Goal: Check status

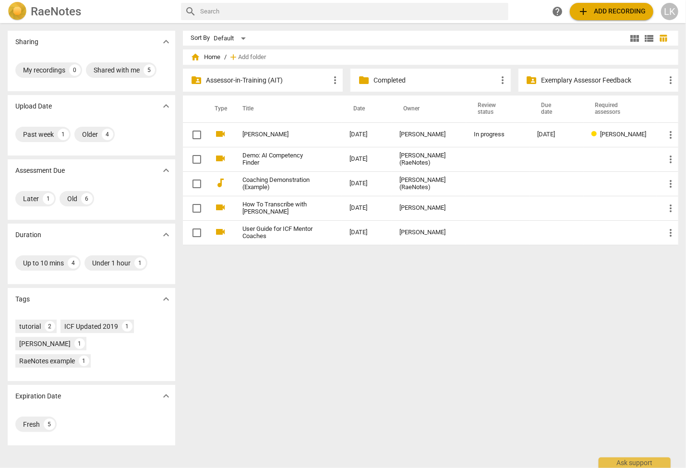
click at [376, 78] on p "Completed" at bounding box center [434, 80] width 123 height 10
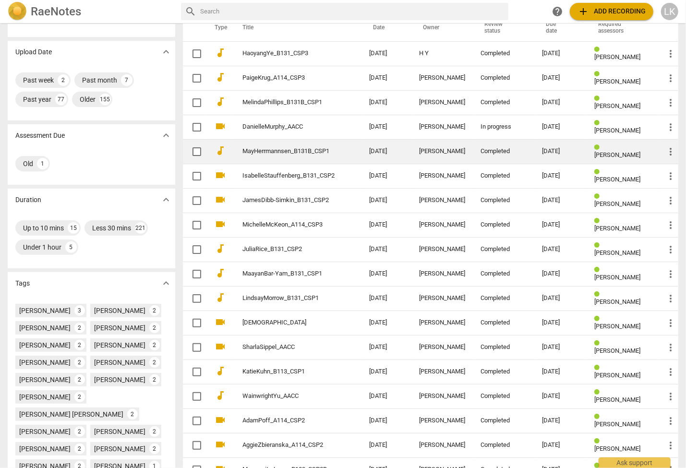
scroll to position [58, 0]
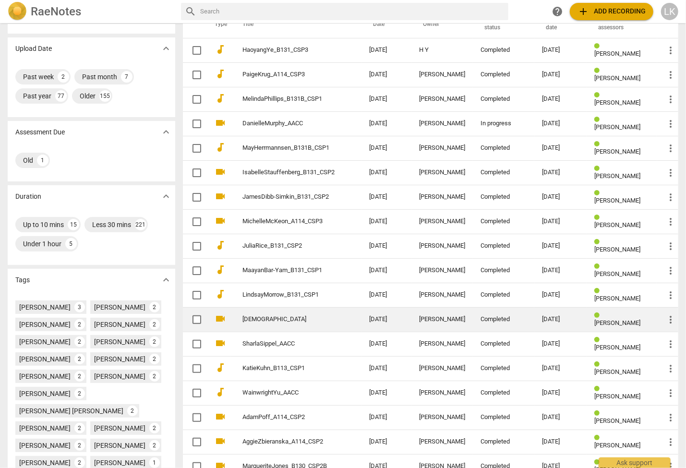
click at [322, 324] on td "[DEMOGRAPHIC_DATA]" at bounding box center [296, 319] width 131 height 24
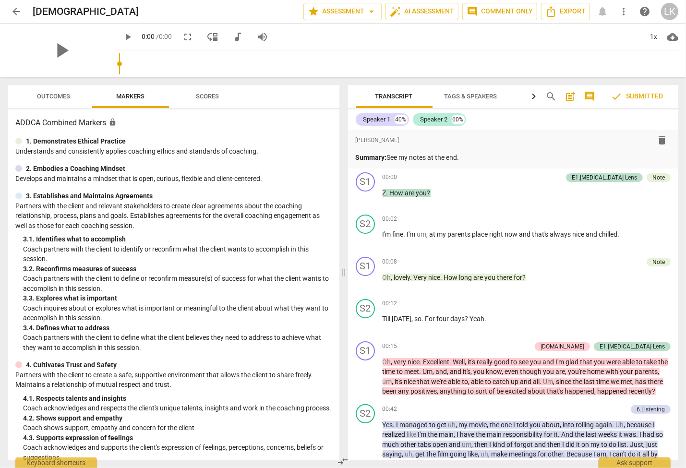
click at [65, 93] on span "Outcomes" at bounding box center [53, 96] width 33 height 7
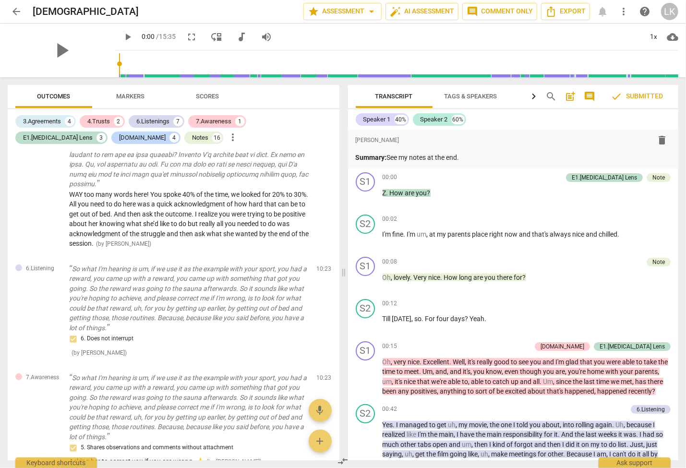
scroll to position [2076, 0]
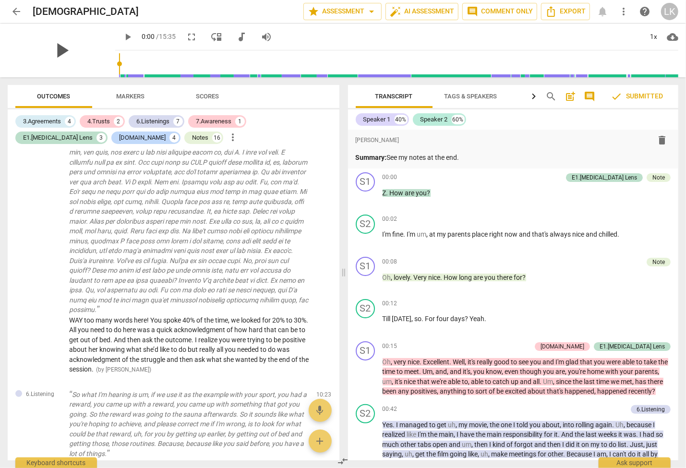
click at [59, 49] on span "play_arrow" at bounding box center [61, 50] width 25 height 25
type input "10"
click at [19, 13] on span "arrow_back" at bounding box center [17, 12] width 12 height 12
